Goal: Task Accomplishment & Management: Manage account settings

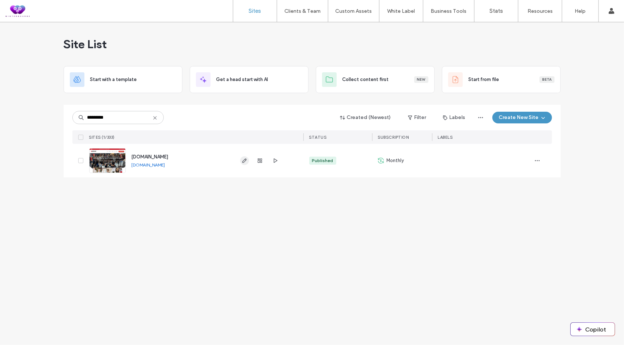
type input "*********"
click at [245, 156] on span "button" at bounding box center [244, 160] width 9 height 9
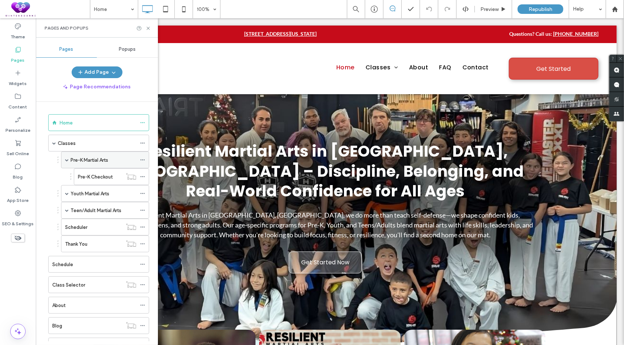
click at [116, 162] on div "Pre-K Martial Arts" at bounding box center [104, 160] width 66 height 8
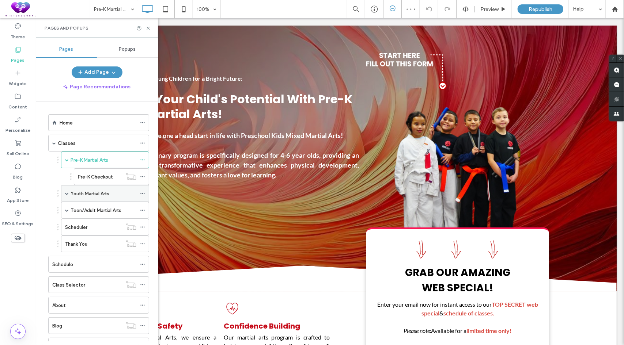
scroll to position [438, 0]
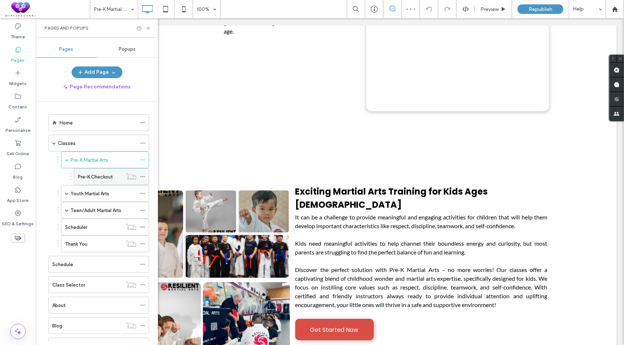
click at [114, 178] on div "Pre-K Checkout" at bounding box center [100, 177] width 44 height 8
click at [149, 29] on use at bounding box center [148, 28] width 3 height 3
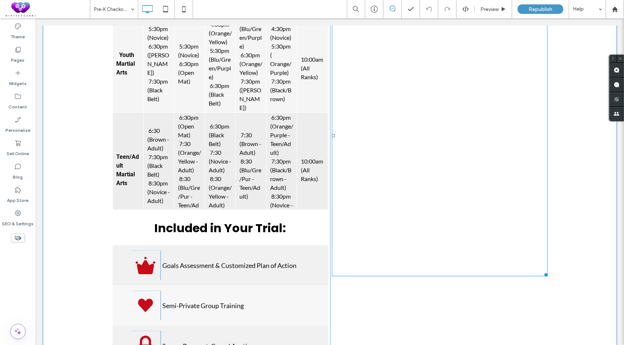
scroll to position [183, 0]
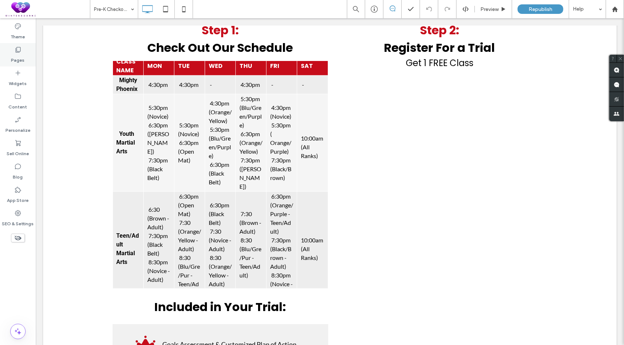
click at [16, 57] on label "Pages" at bounding box center [18, 58] width 14 height 10
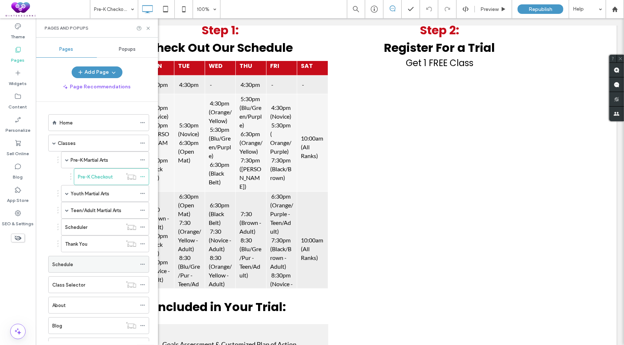
click at [70, 258] on label "Schedule" at bounding box center [62, 264] width 21 height 13
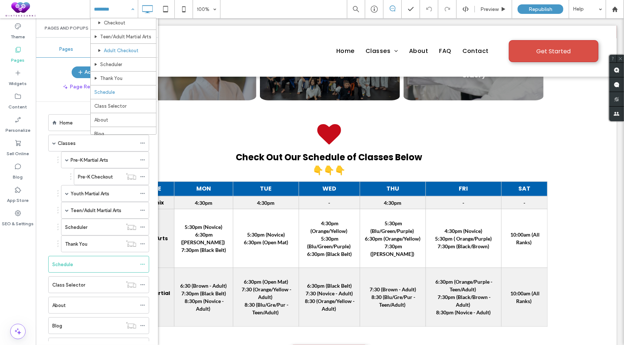
scroll to position [73, 0]
click at [265, 6] on div "Home Classes Pre-K Martial Arts Pre-K Checkout Youth Martial Arts Checkout Teen…" at bounding box center [357, 9] width 534 height 18
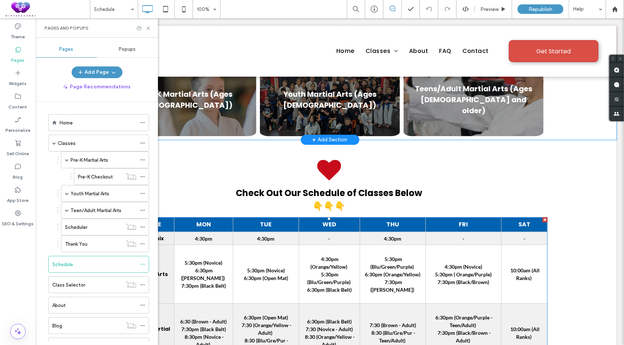
scroll to position [94, 0]
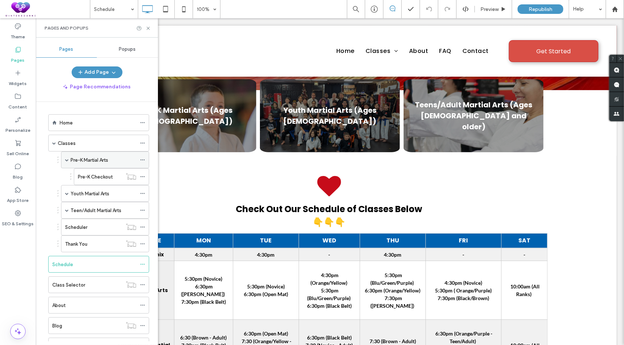
click at [96, 157] on label "Pre-K Martial Arts" at bounding box center [90, 160] width 38 height 13
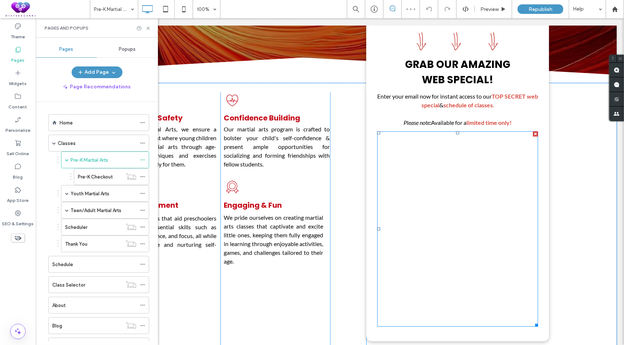
scroll to position [219, 0]
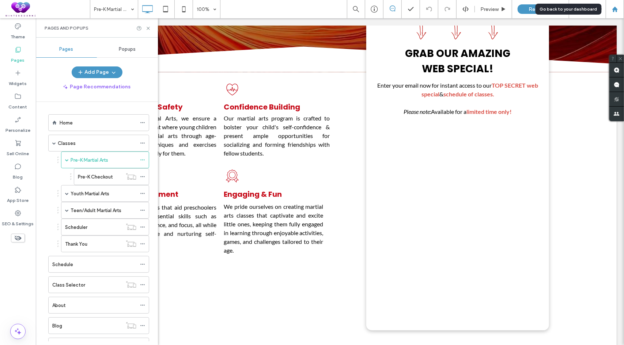
drag, startPoint x: 615, startPoint y: 12, endPoint x: 609, endPoint y: 12, distance: 5.5
click at [615, 12] on icon at bounding box center [615, 9] width 6 height 6
